Goal: Information Seeking & Learning: Learn about a topic

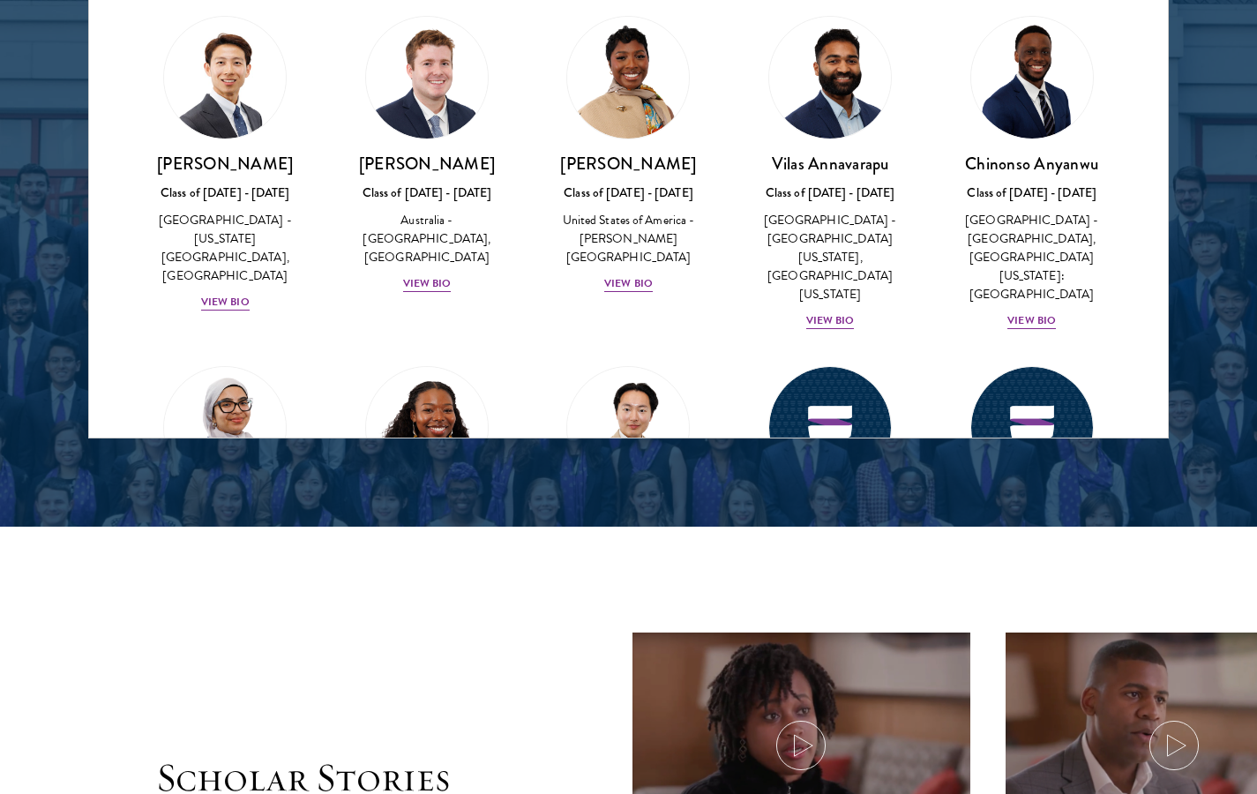
scroll to position [1820, 0]
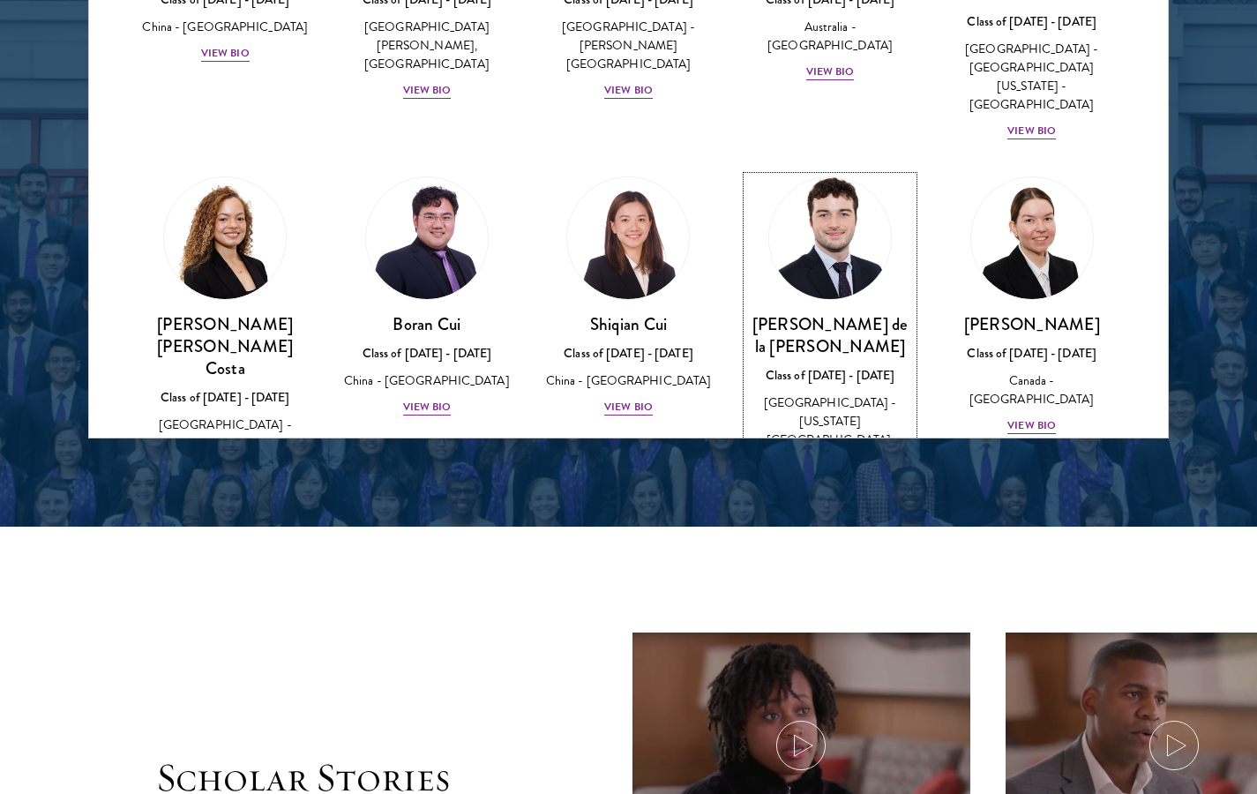
click at [835, 476] on div "View Bio" at bounding box center [830, 484] width 49 height 17
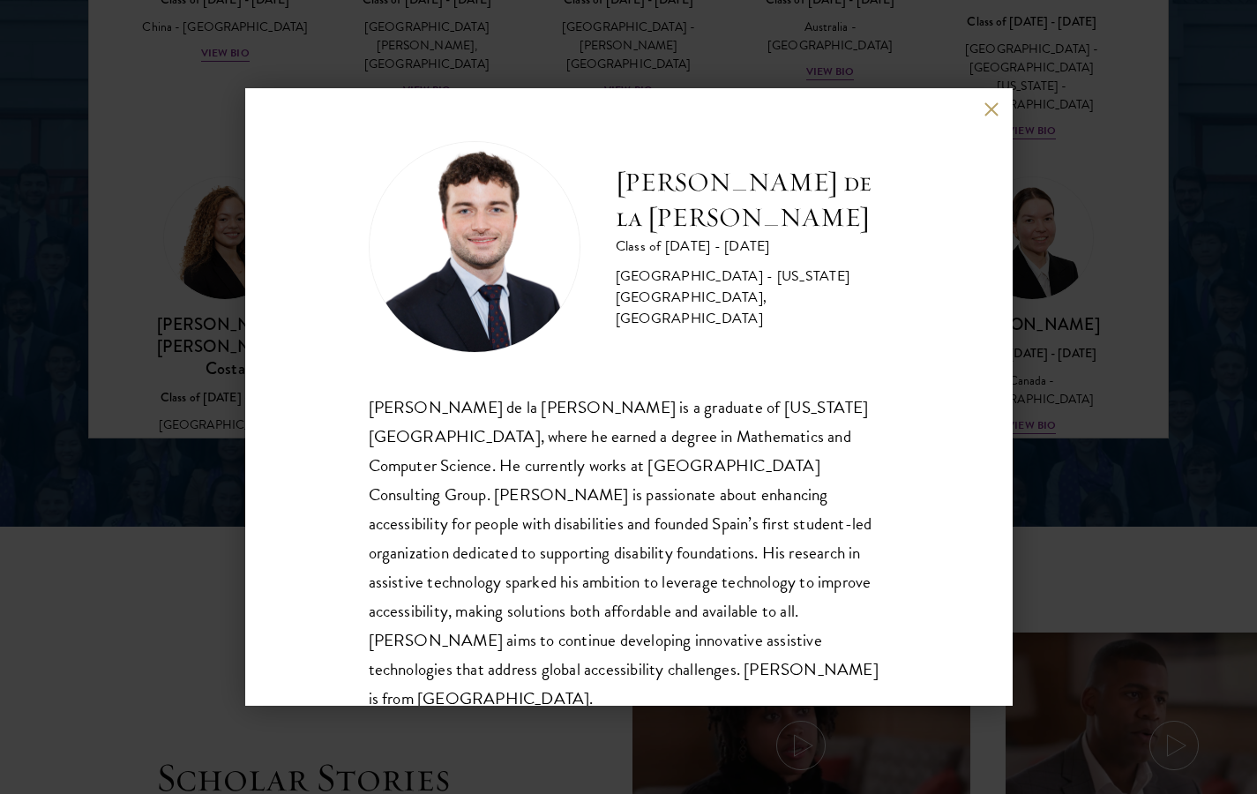
scroll to position [2, 0]
click at [984, 108] on button at bounding box center [991, 108] width 15 height 15
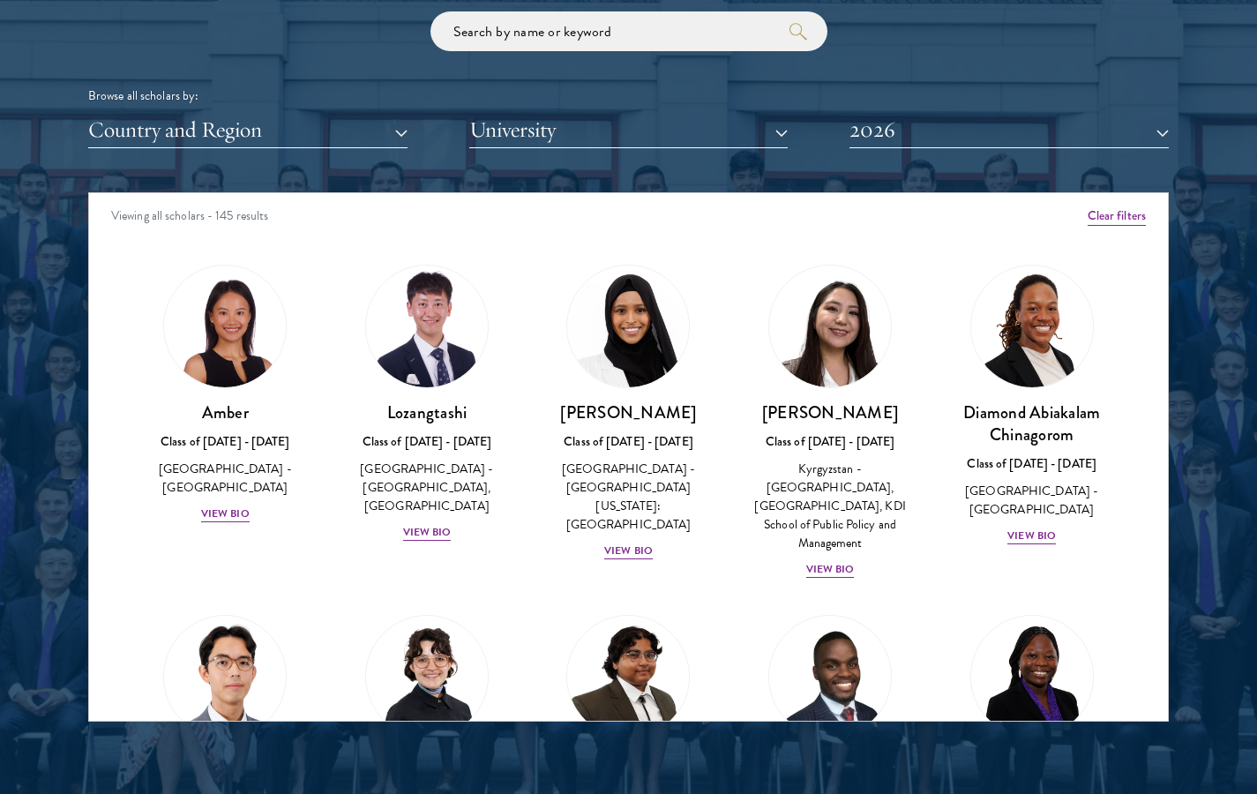
scroll to position [2066, 0]
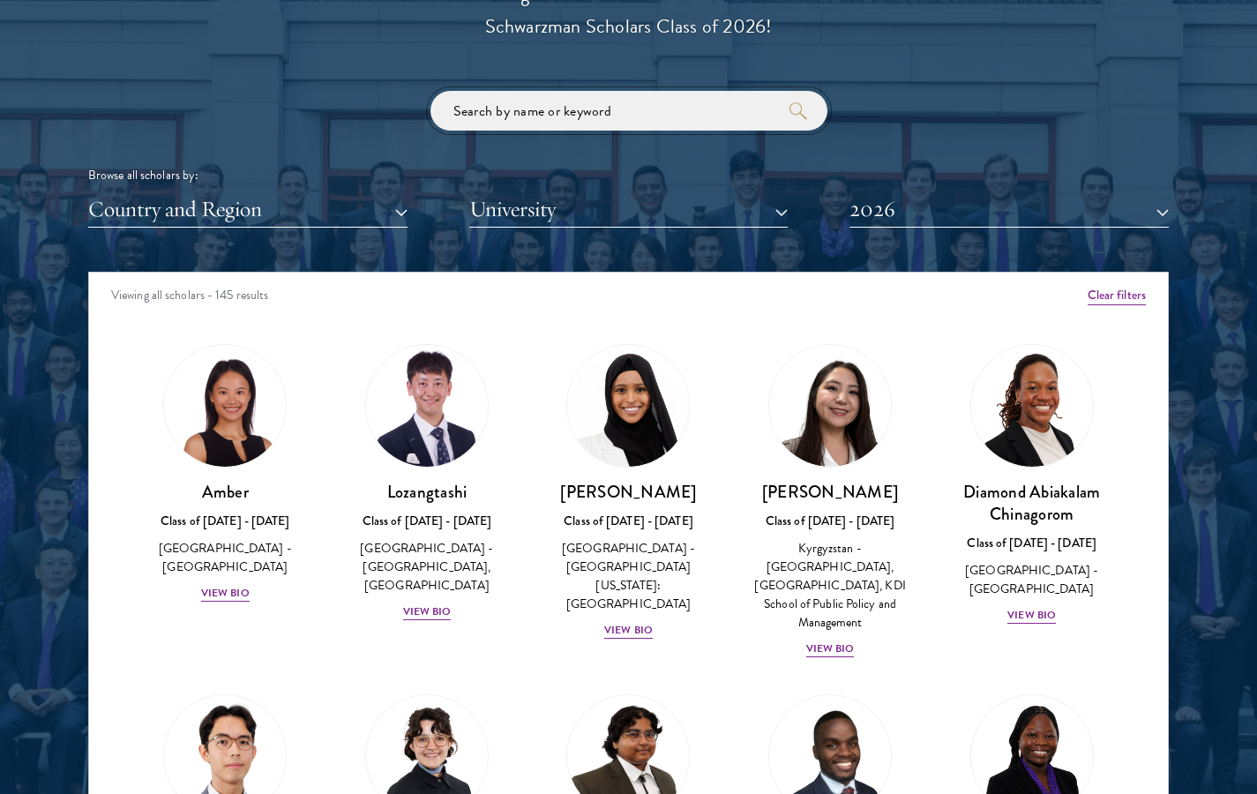
click at [573, 119] on input "search" at bounding box center [628, 111] width 397 height 40
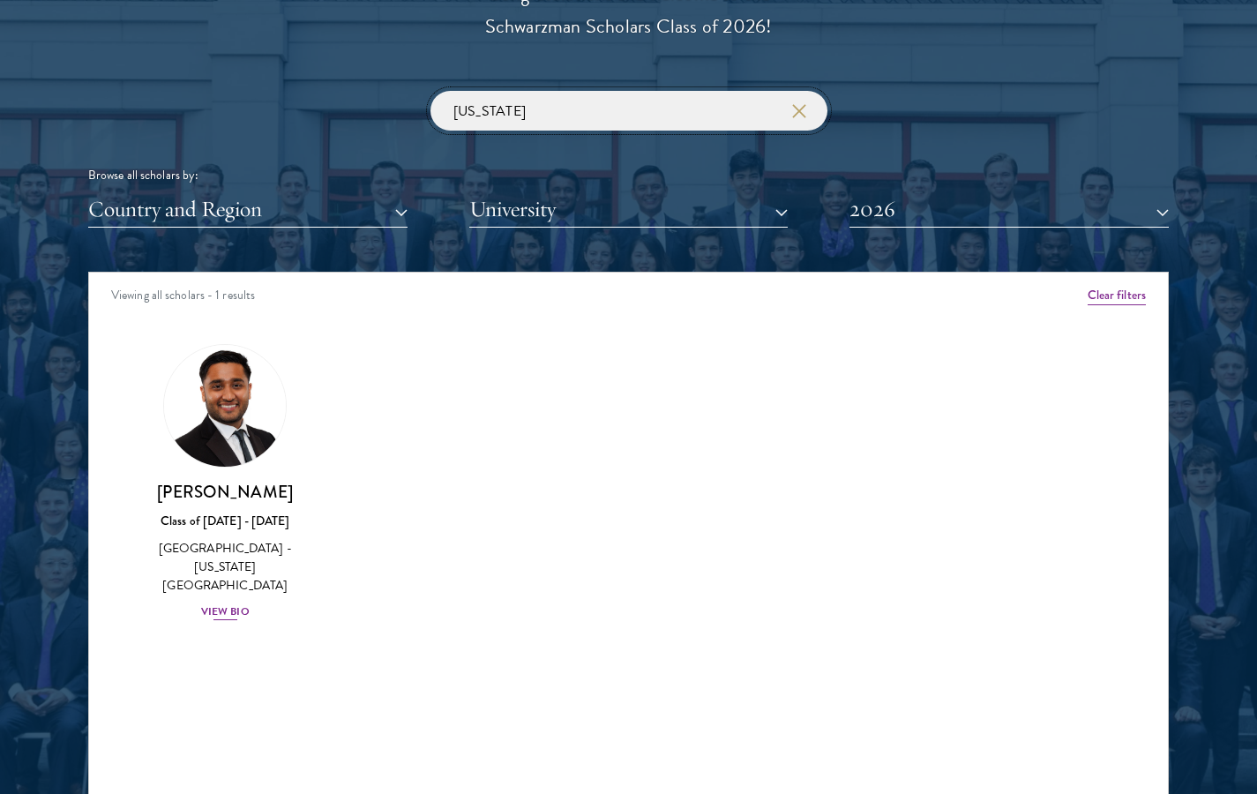
type input "[US_STATE]"
click at [230, 603] on div "View Bio" at bounding box center [225, 611] width 49 height 17
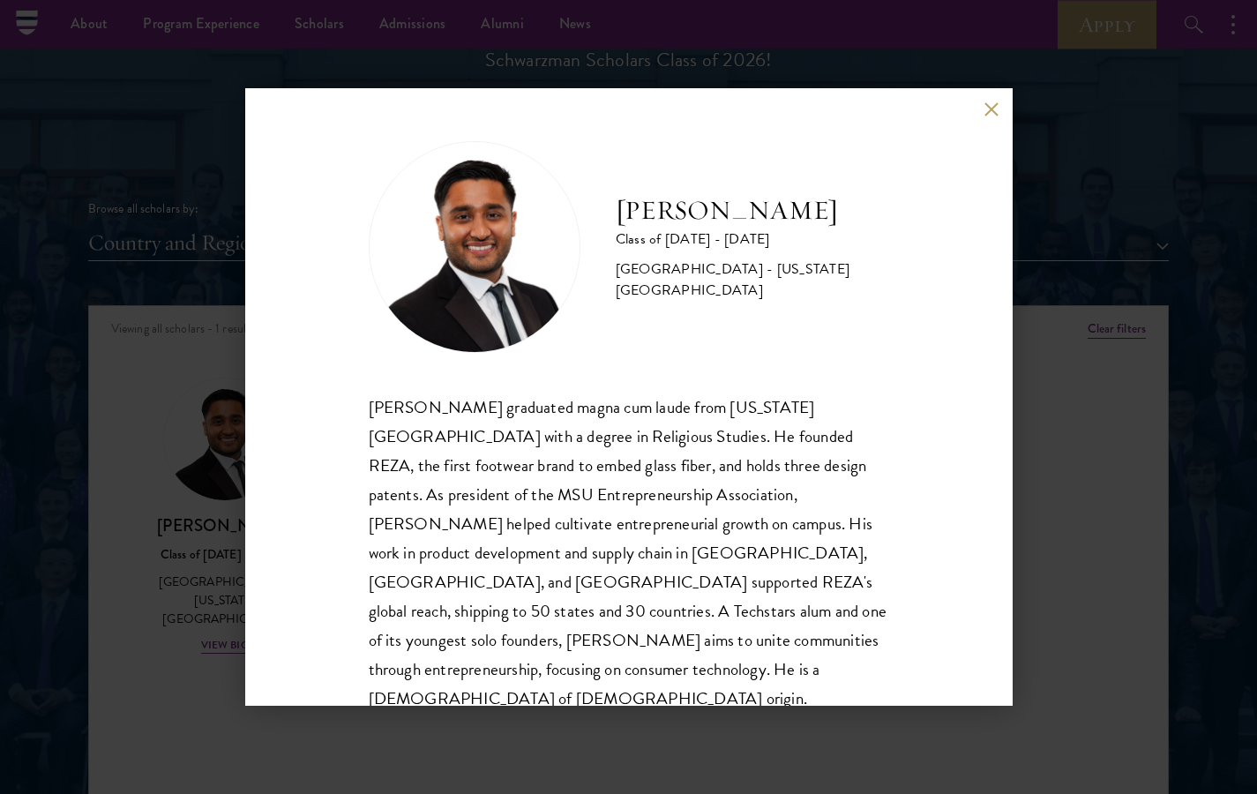
scroll to position [2029, 0]
click at [991, 116] on button at bounding box center [991, 108] width 15 height 15
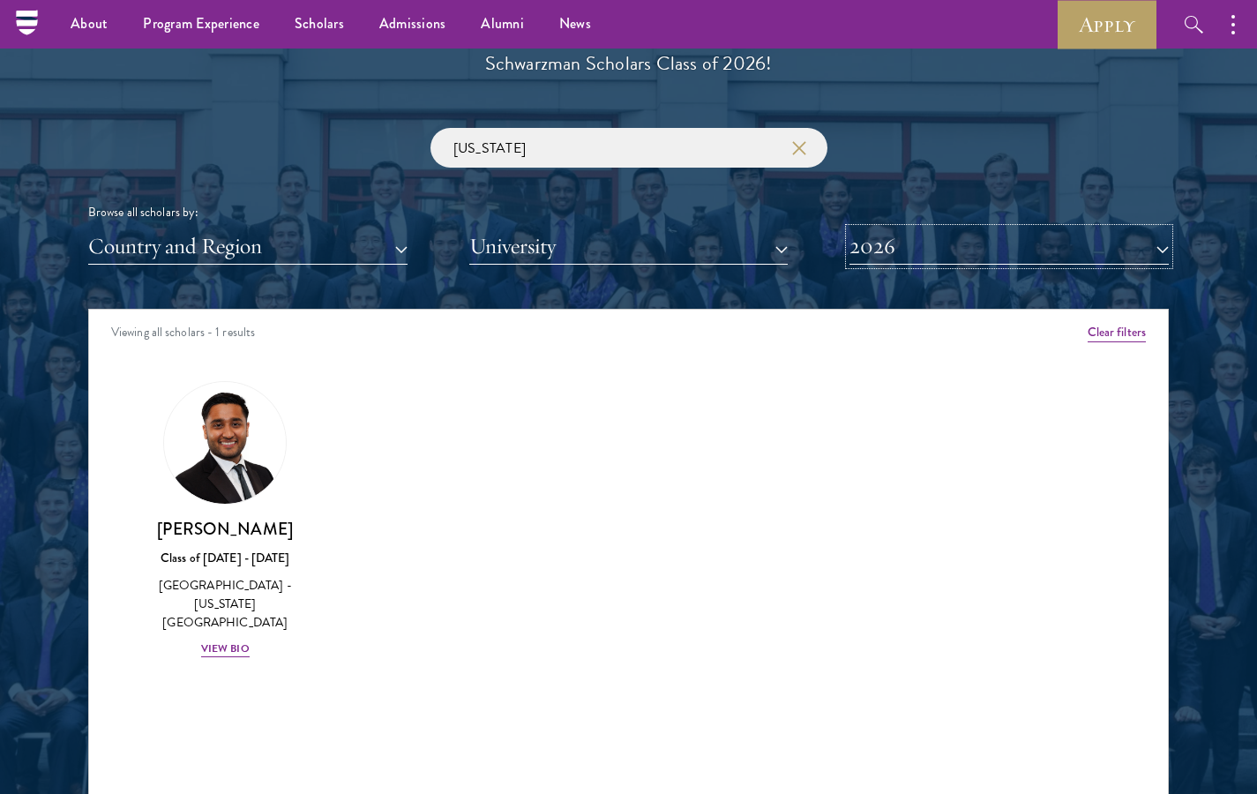
click at [922, 254] on button "2026" at bounding box center [1008, 246] width 319 height 36
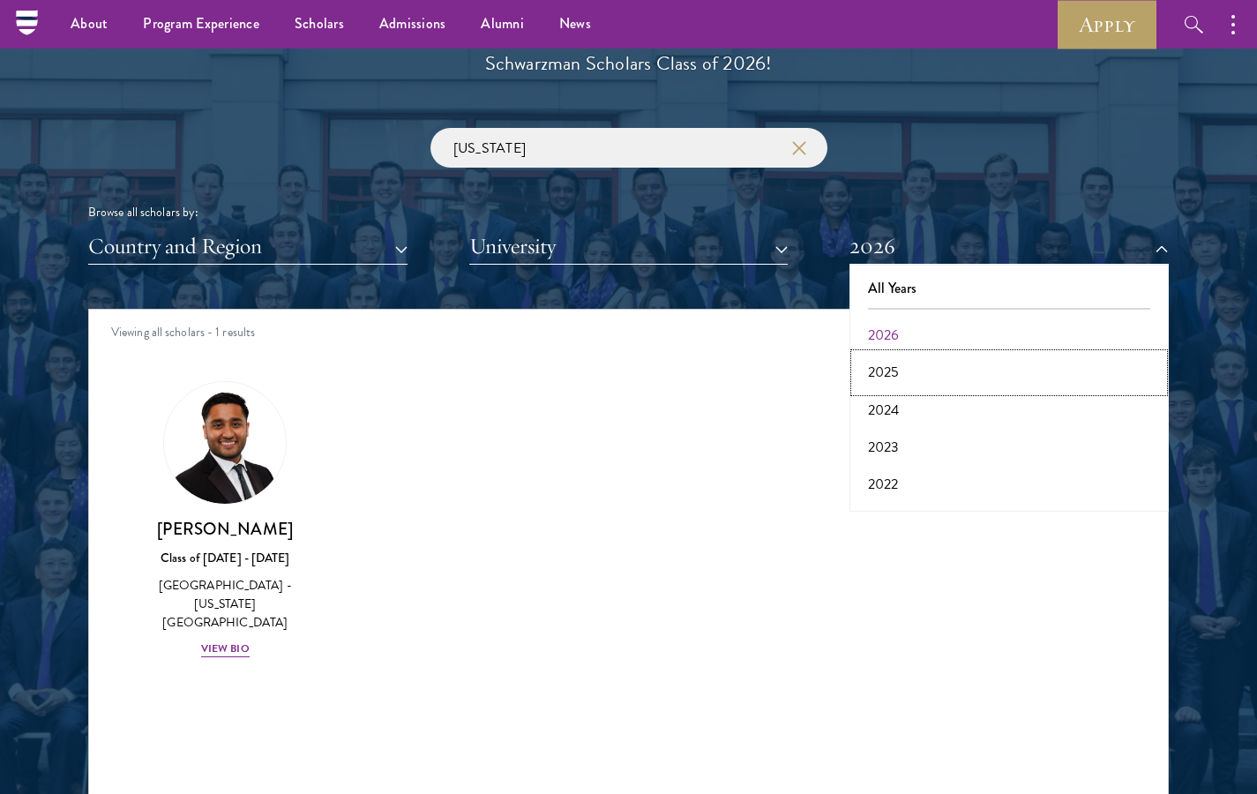
click at [885, 383] on button "2025" at bounding box center [1009, 372] width 309 height 37
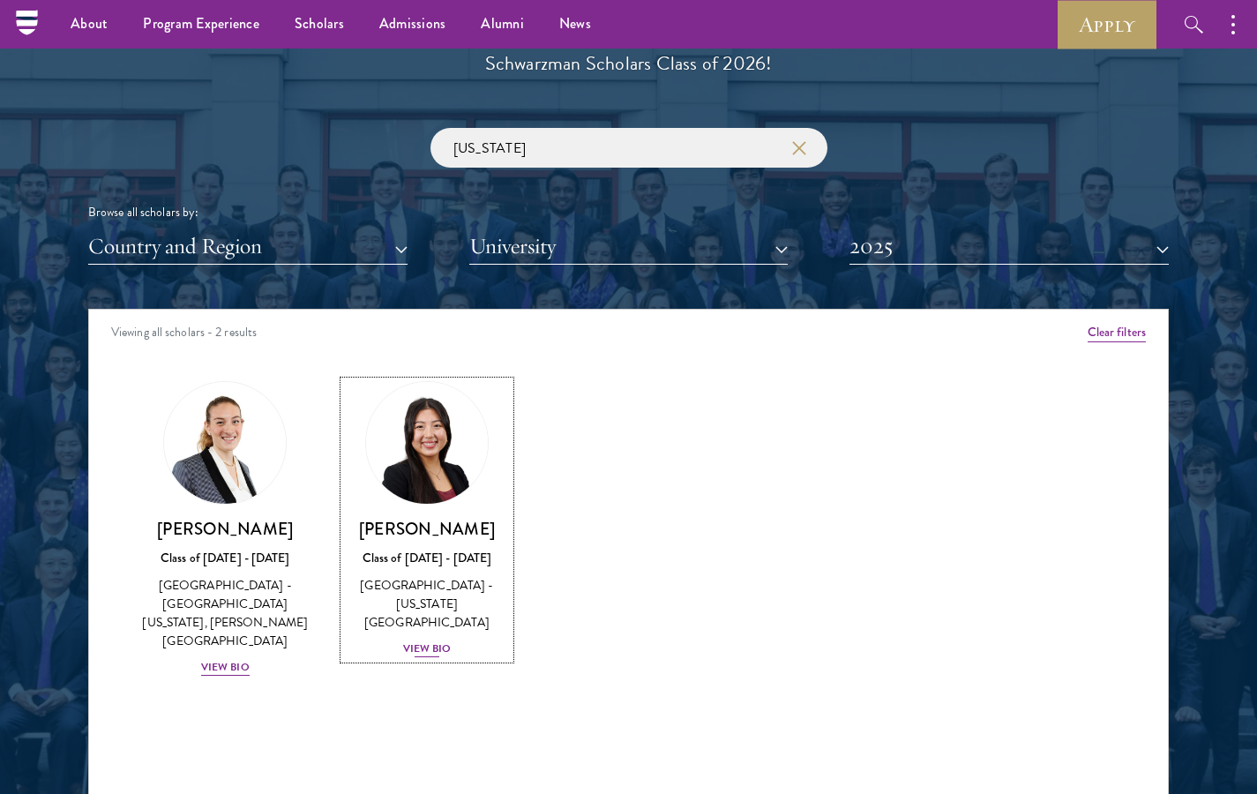
click at [426, 558] on div "Class of [DATE] - [DATE]" at bounding box center [427, 558] width 167 height 19
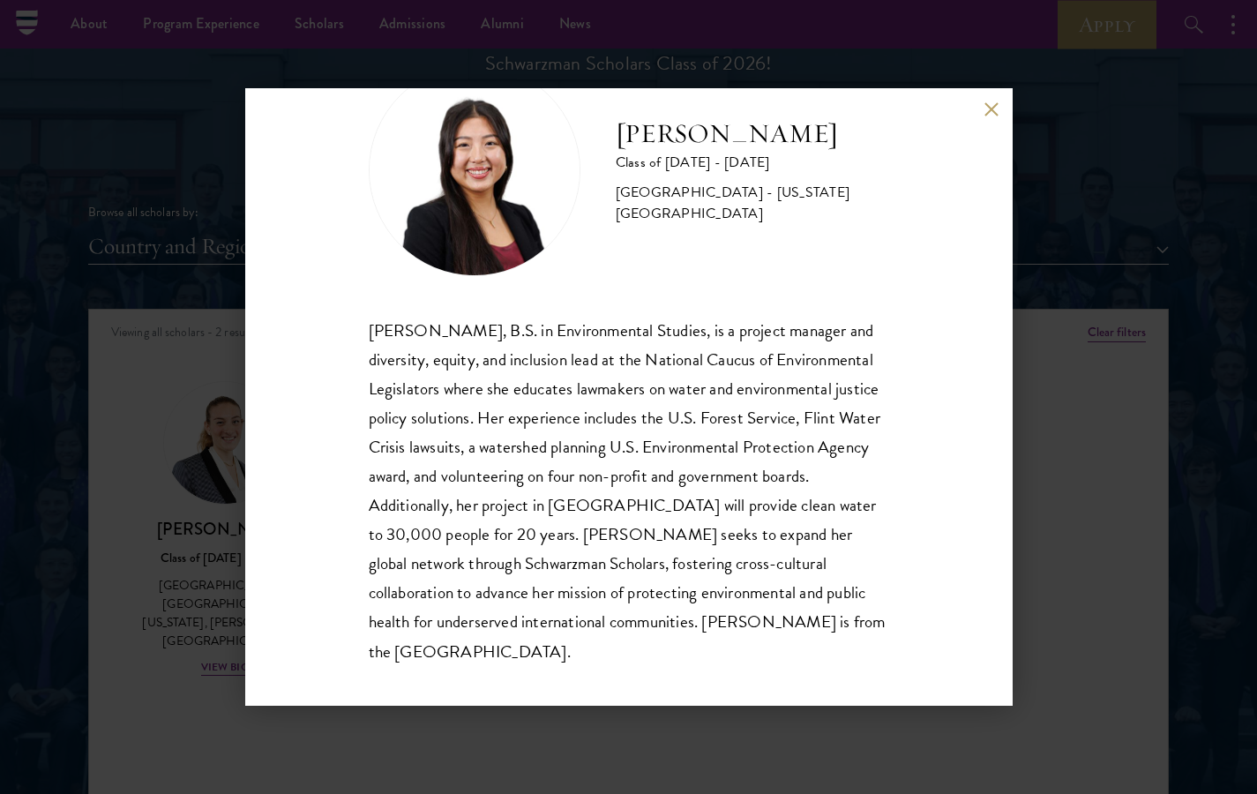
scroll to position [89, 0]
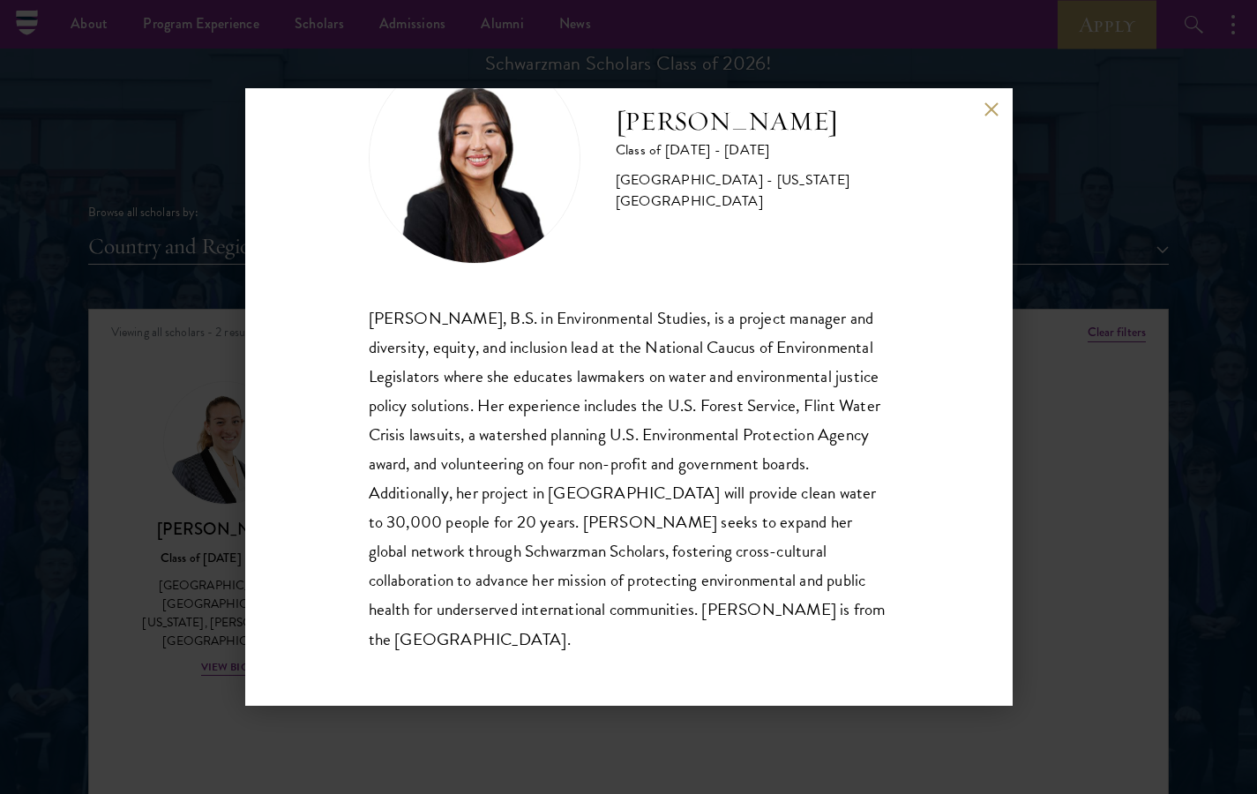
click at [989, 121] on div "[PERSON_NAME] Class of [DATE] - [DATE] [GEOGRAPHIC_DATA] - [US_STATE][GEOGRAPHI…" at bounding box center [628, 396] width 767 height 617
click at [985, 104] on button at bounding box center [991, 108] width 15 height 15
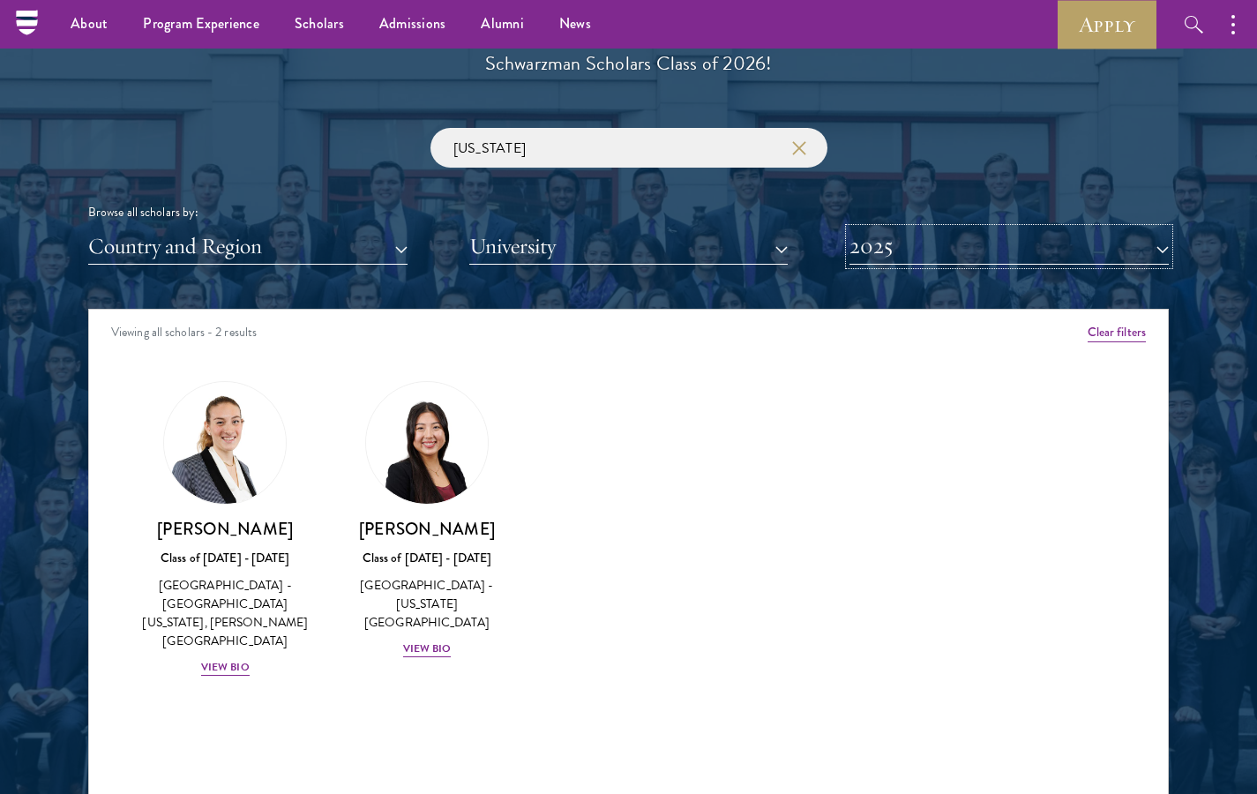
click at [916, 254] on button "2025" at bounding box center [1008, 246] width 319 height 36
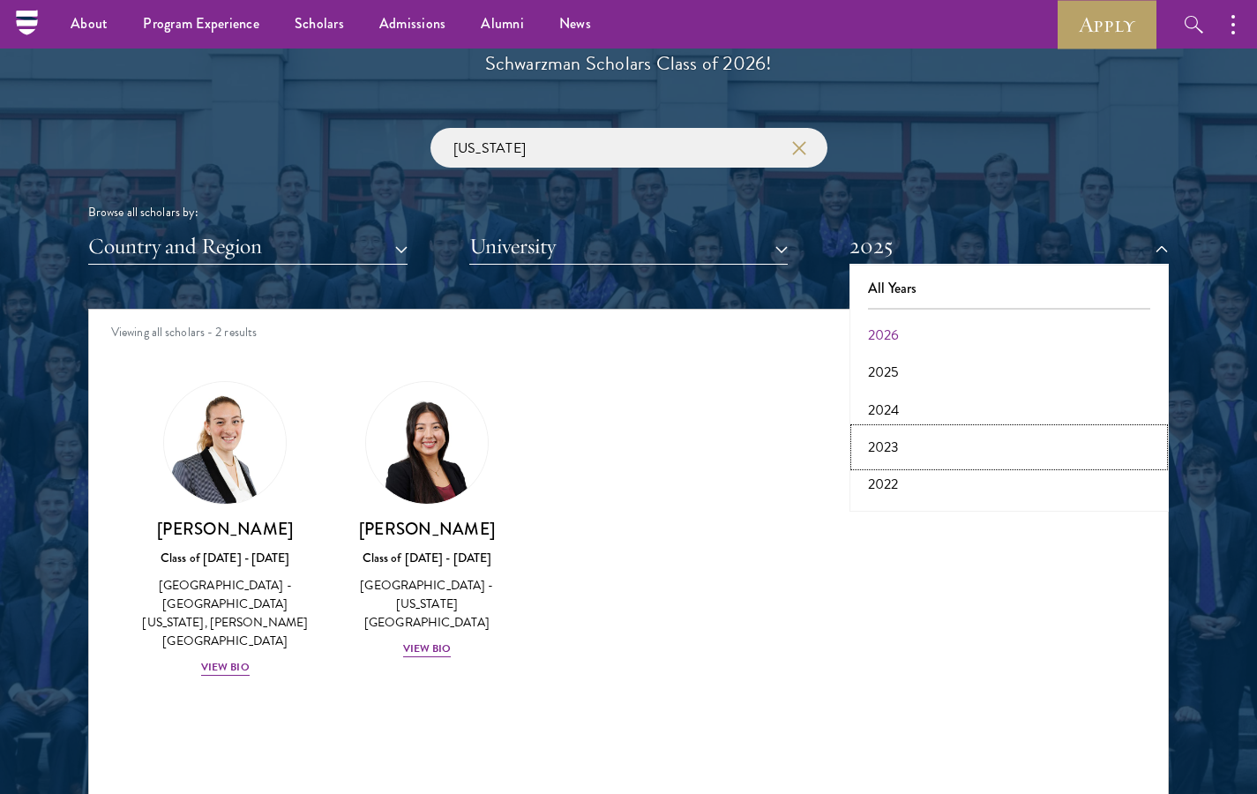
click at [885, 430] on button "2023" at bounding box center [1009, 447] width 309 height 37
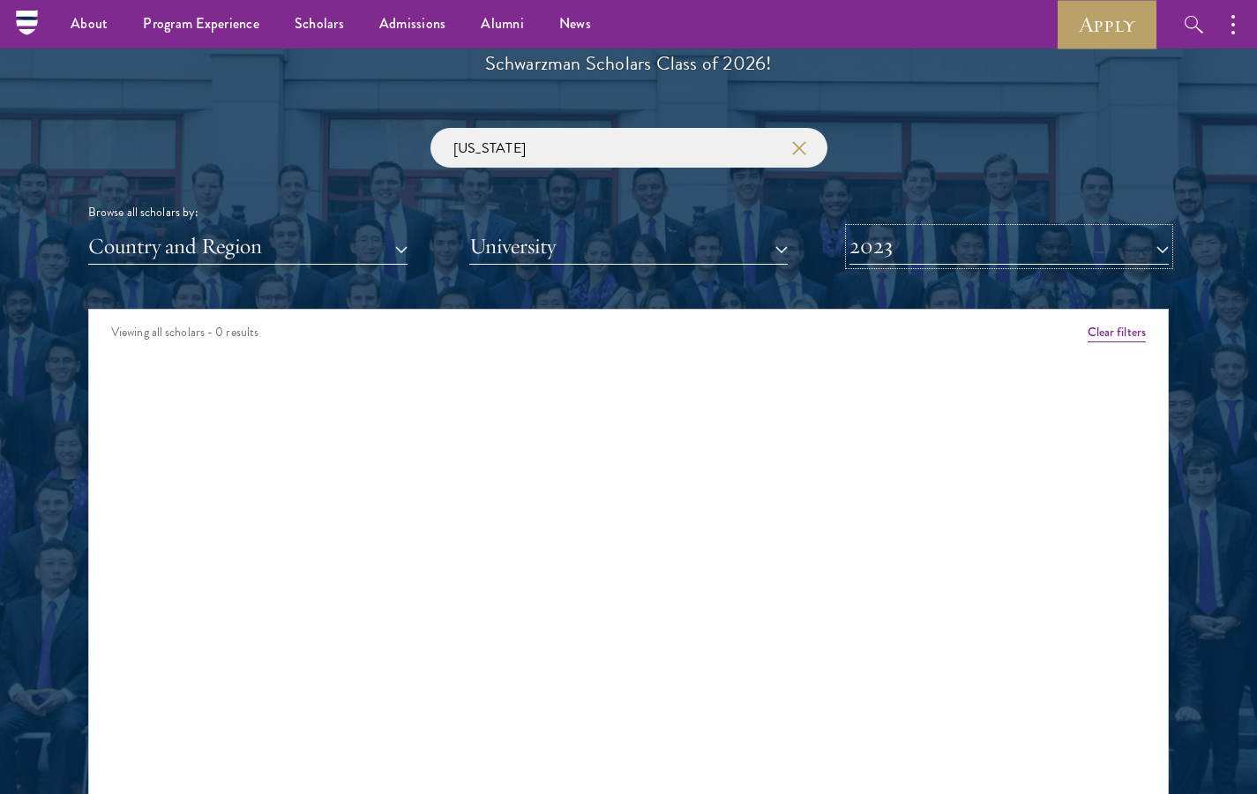
click at [951, 258] on button "2023" at bounding box center [1008, 246] width 319 height 36
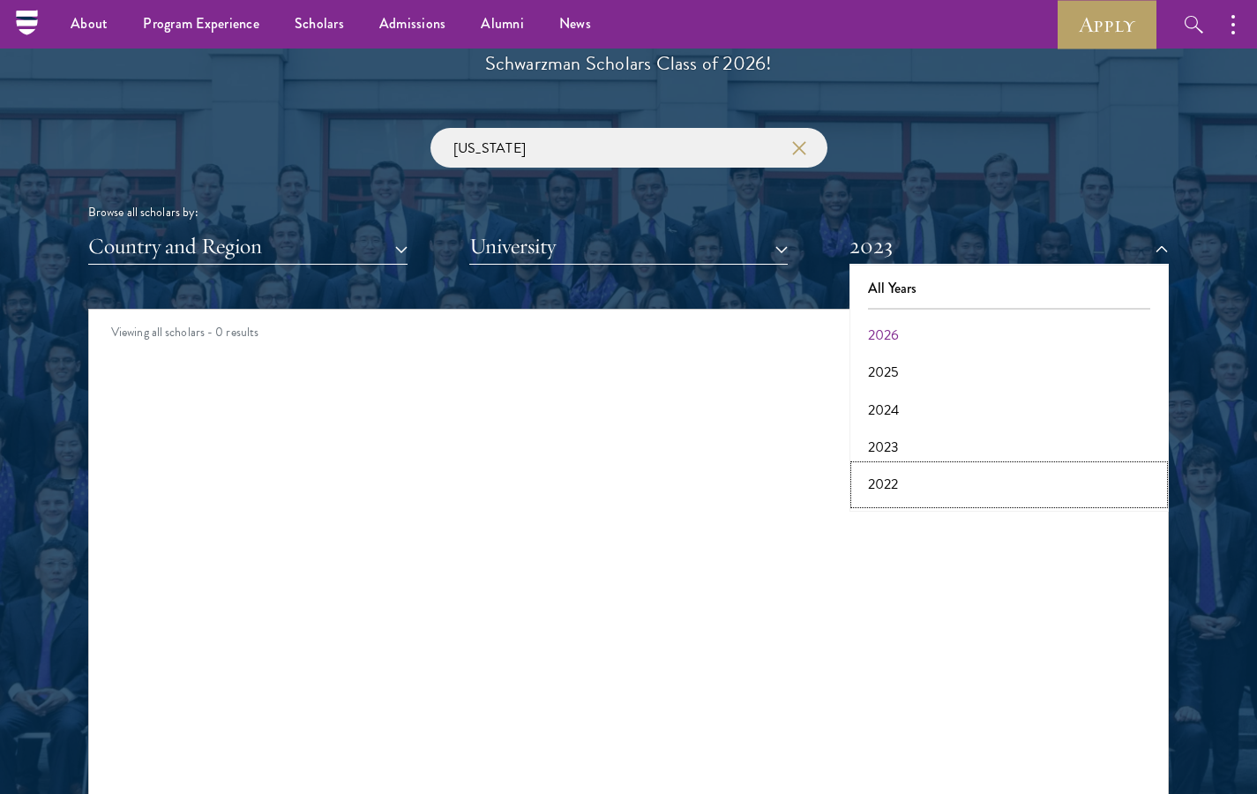
click at [885, 477] on button "2022" at bounding box center [1009, 484] width 309 height 37
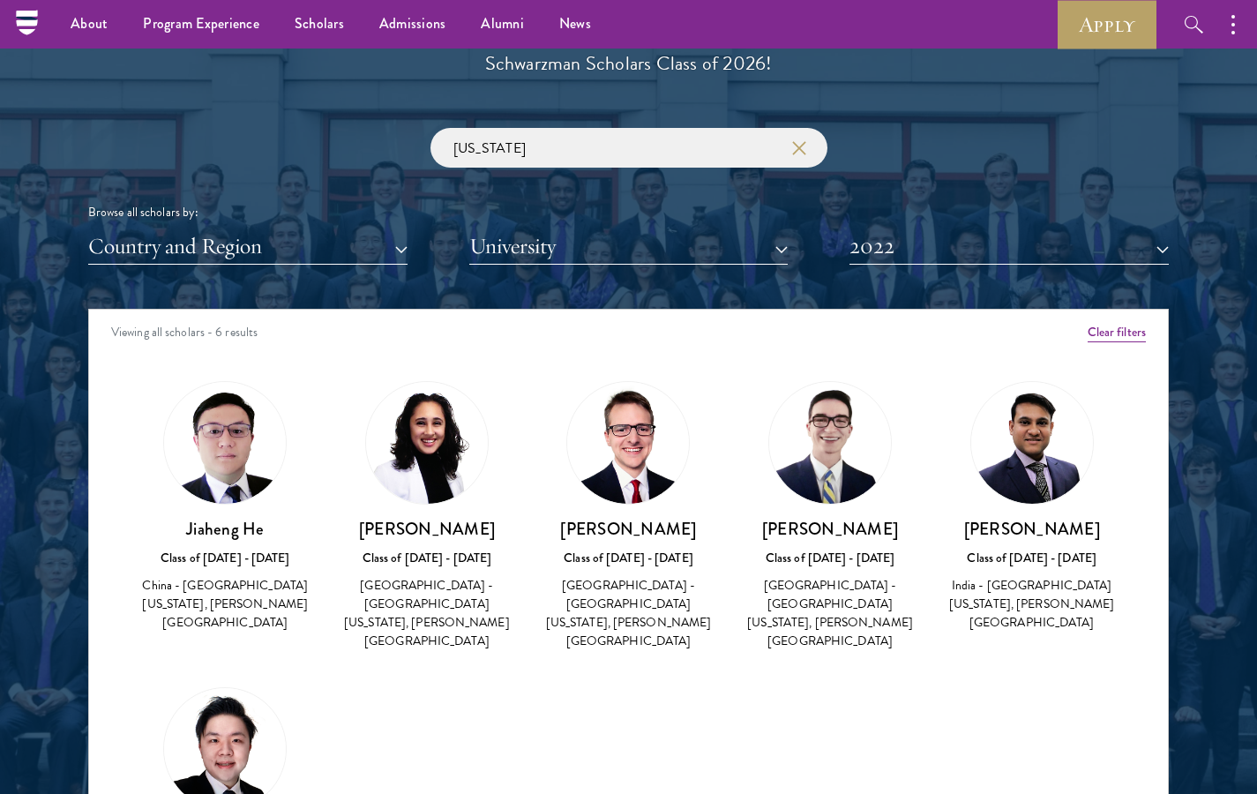
click at [649, 496] on img at bounding box center [628, 443] width 122 height 122
click at [617, 606] on div "[GEOGRAPHIC_DATA] - [GEOGRAPHIC_DATA][US_STATE], [PERSON_NAME][GEOGRAPHIC_DATA]" at bounding box center [628, 613] width 167 height 74
click at [615, 448] on img at bounding box center [628, 443] width 122 height 122
click at [619, 460] on img at bounding box center [628, 443] width 122 height 122
click at [617, 625] on div "[GEOGRAPHIC_DATA] - [GEOGRAPHIC_DATA][US_STATE], [PERSON_NAME][GEOGRAPHIC_DATA]" at bounding box center [628, 613] width 167 height 74
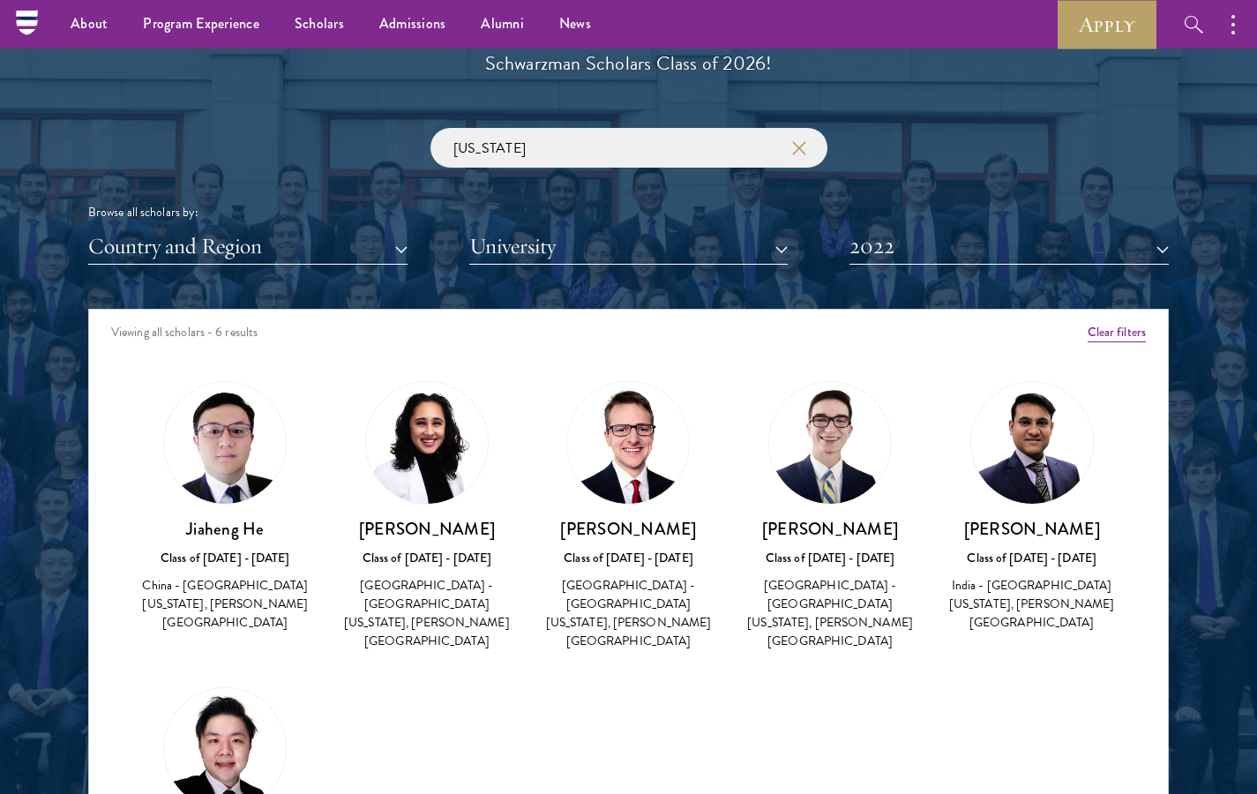
click at [617, 412] on img at bounding box center [628, 443] width 122 height 122
click at [629, 652] on div "Amber Class of [DATE] - [DATE] [GEOGRAPHIC_DATA] - [GEOGRAPHIC_DATA] View Bio C…" at bounding box center [628, 675] width 1079 height 633
